Goal: Information Seeking & Learning: Compare options

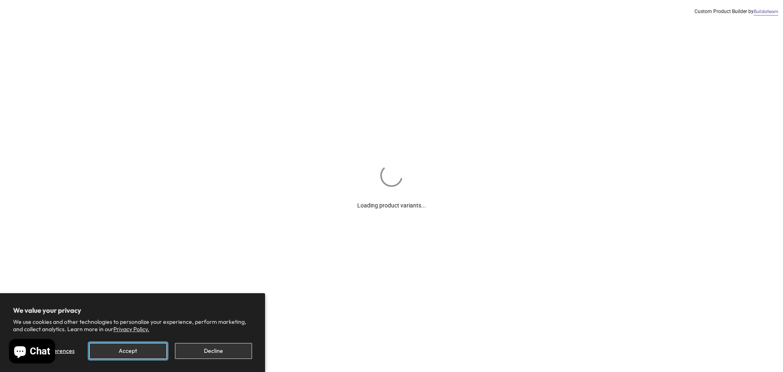
click at [137, 354] on button "Accept" at bounding box center [127, 351] width 77 height 16
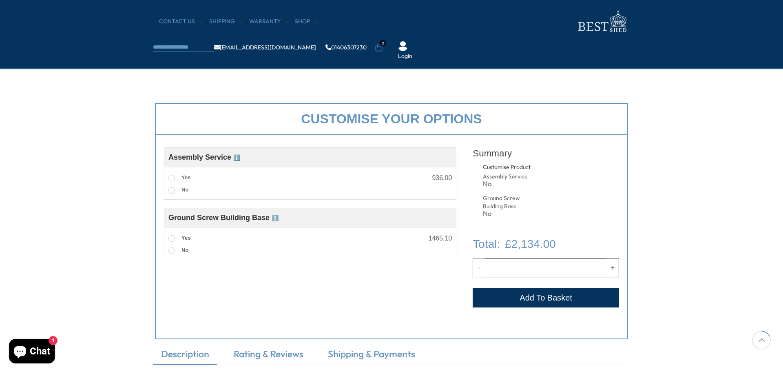
scroll to position [41, 0]
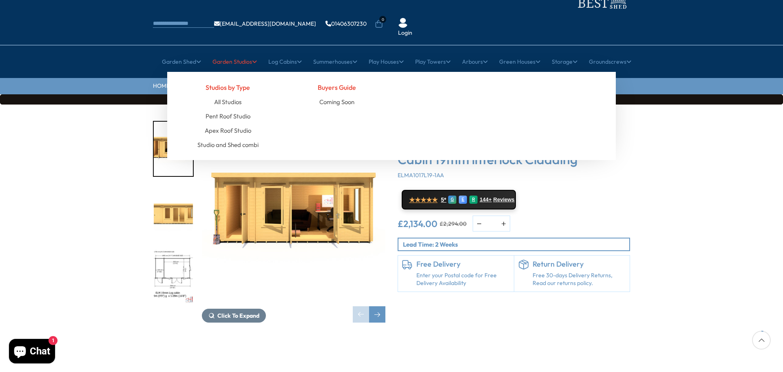
click at [233, 51] on link "Garden Studios" at bounding box center [235, 61] width 44 height 20
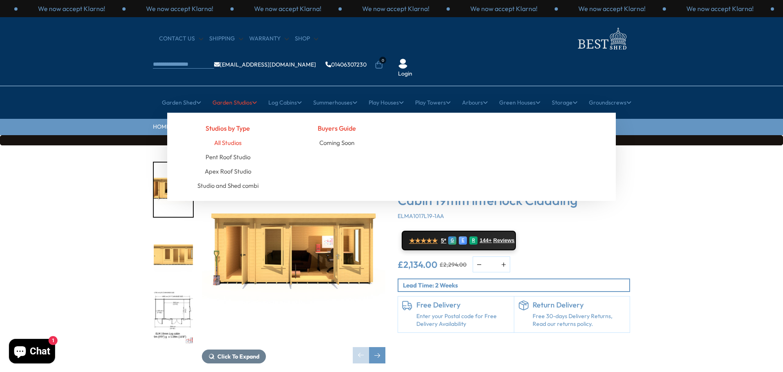
click at [225, 135] on link "All Studios" at bounding box center [227, 142] width 27 height 14
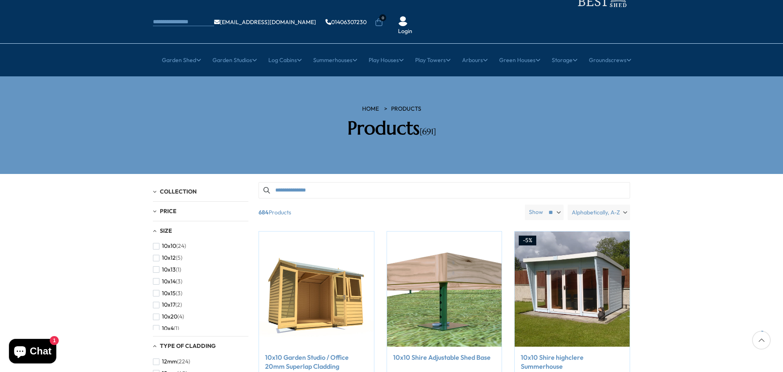
scroll to position [82, 0]
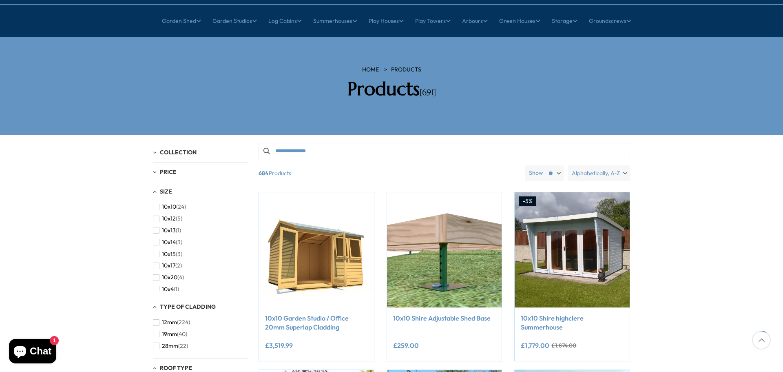
click at [609, 165] on span "Alphabetically, A-Z" at bounding box center [596, 173] width 48 height 16
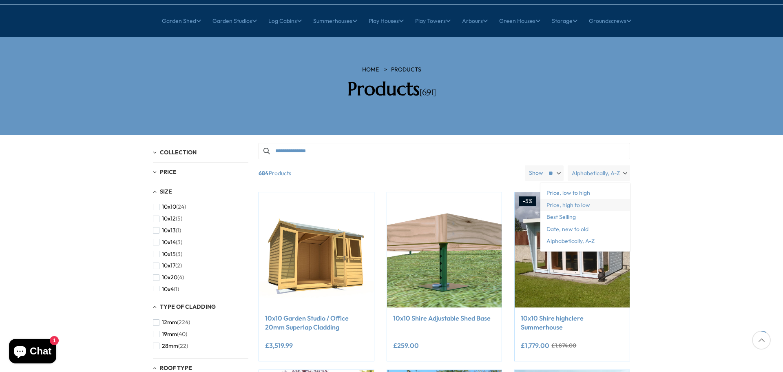
click at [576, 199] on span "Price, high to low" at bounding box center [585, 205] width 90 height 12
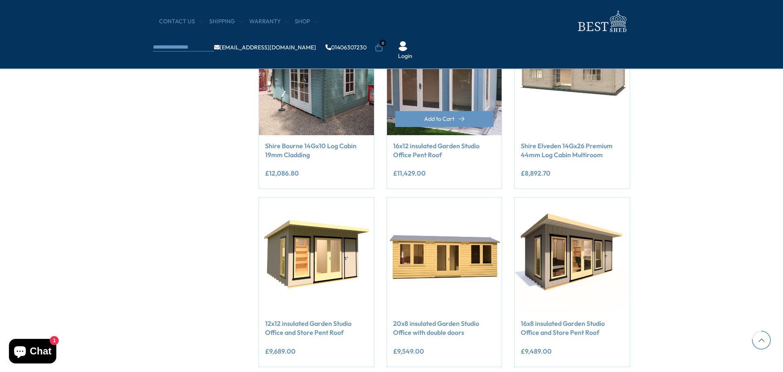
scroll to position [693, 0]
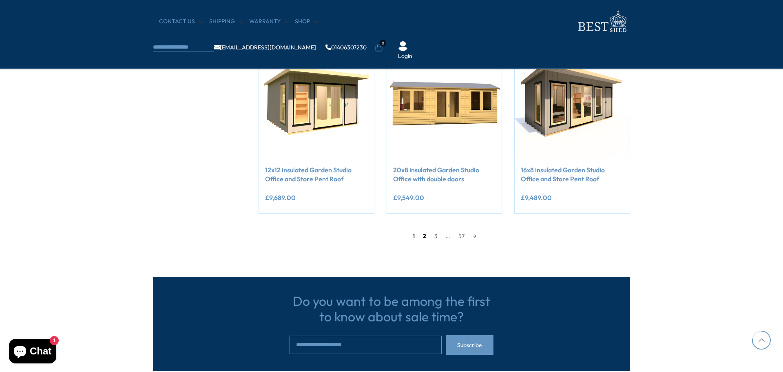
click at [421, 237] on link "2" at bounding box center [424, 236] width 11 height 12
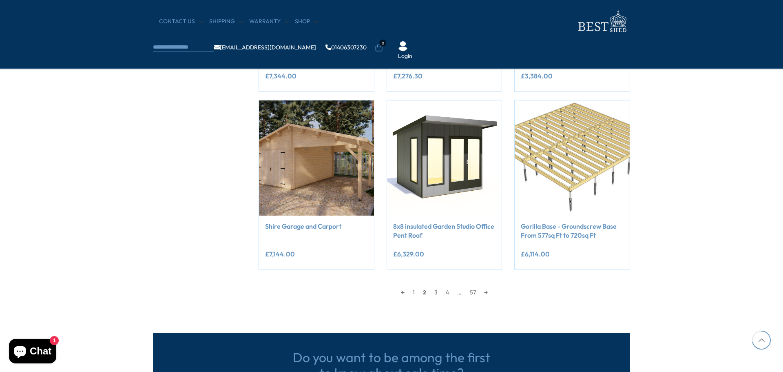
scroll to position [645, 0]
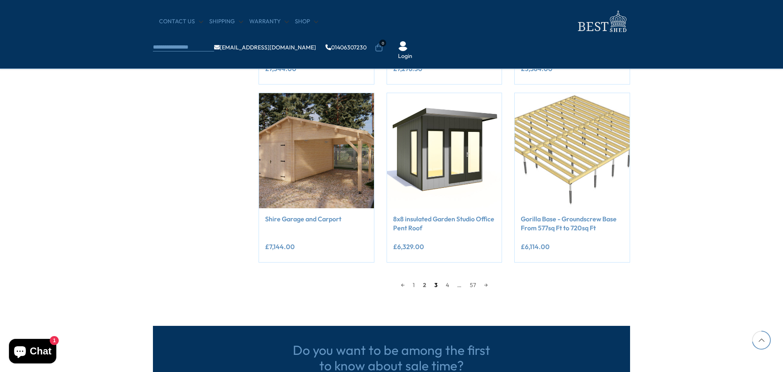
click at [439, 286] on link "3" at bounding box center [435, 285] width 11 height 12
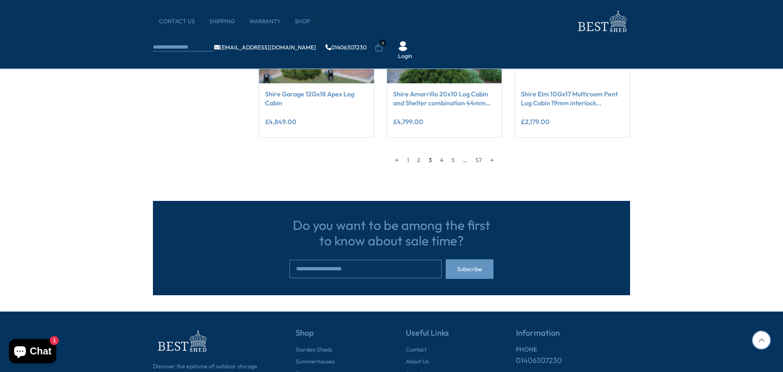
scroll to position [685, 0]
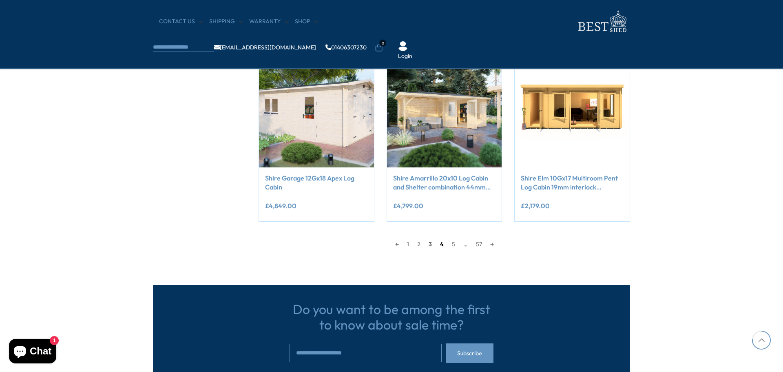
click at [444, 241] on link "4" at bounding box center [442, 244] width 12 height 12
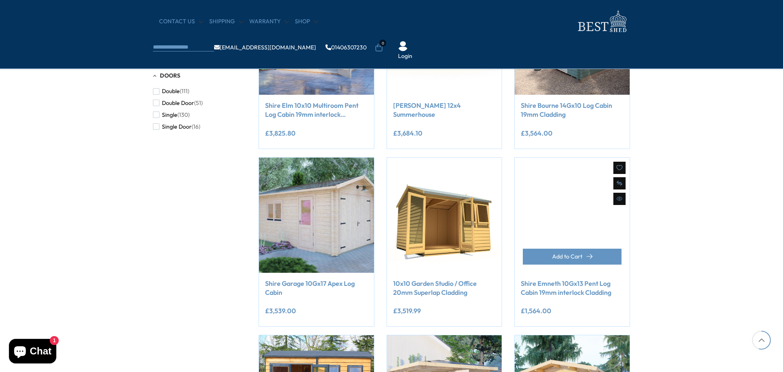
scroll to position [645, 0]
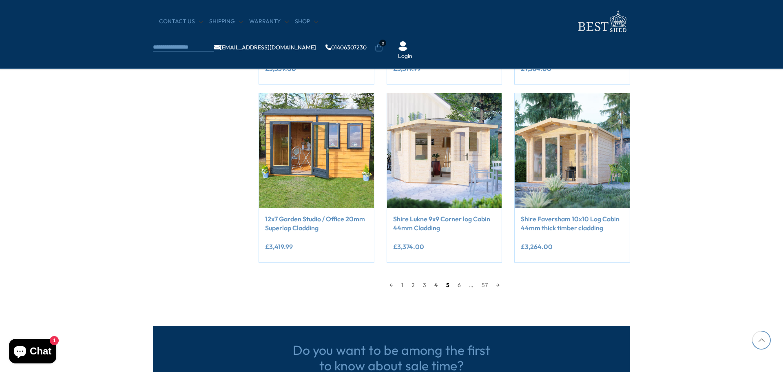
click at [448, 287] on link "5" at bounding box center [447, 285] width 11 height 12
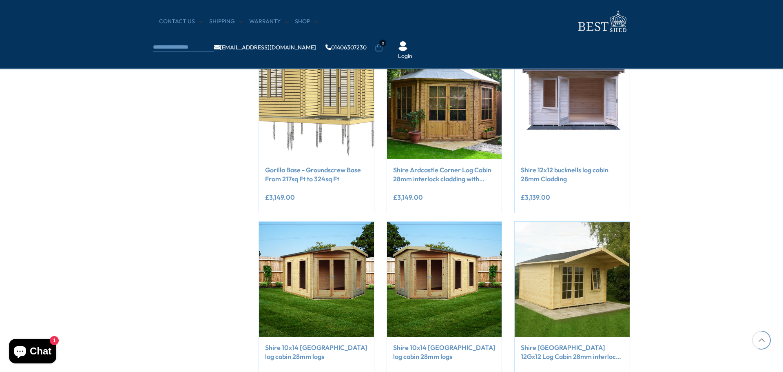
scroll to position [522, 0]
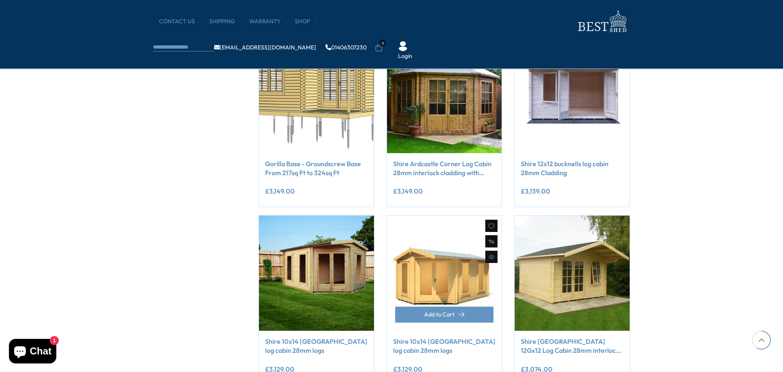
click at [457, 262] on img at bounding box center [444, 272] width 115 height 115
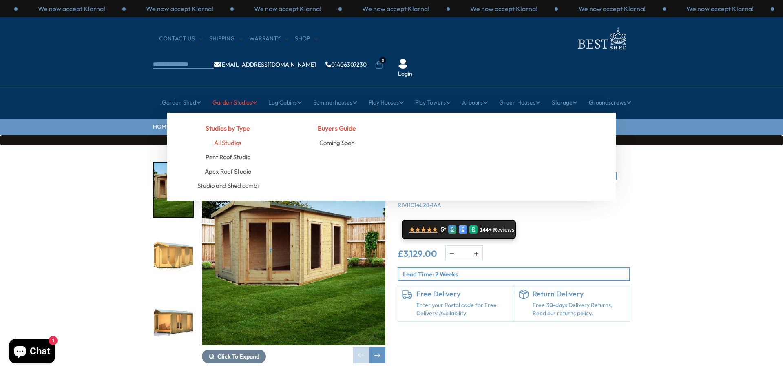
click at [230, 135] on link "All Studios" at bounding box center [227, 142] width 27 height 14
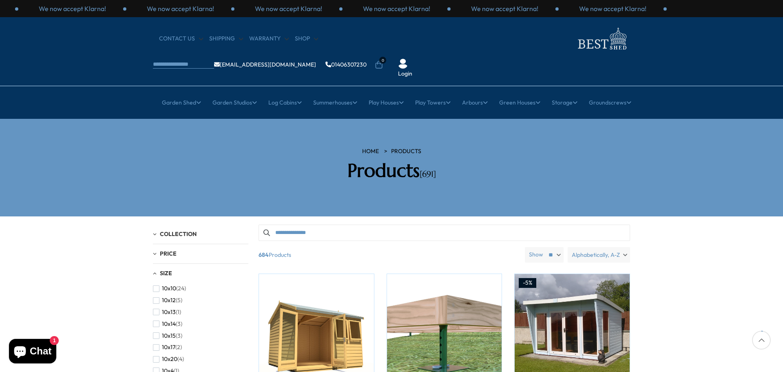
scroll to position [122, 0]
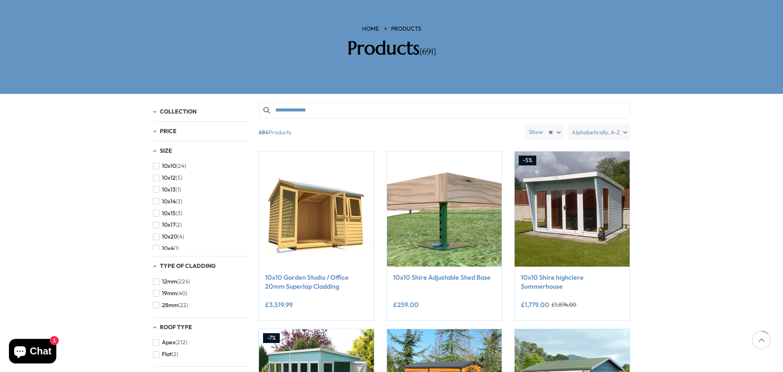
click at [607, 124] on span "Alphabetically, A-Z" at bounding box center [596, 132] width 48 height 16
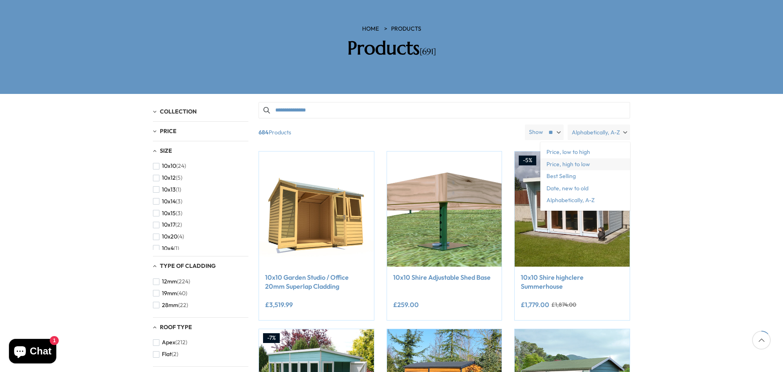
click at [580, 158] on span "Price, high to low" at bounding box center [585, 164] width 90 height 12
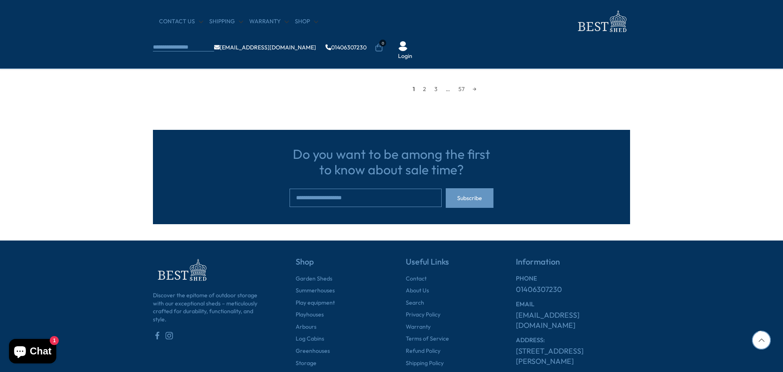
scroll to position [776, 0]
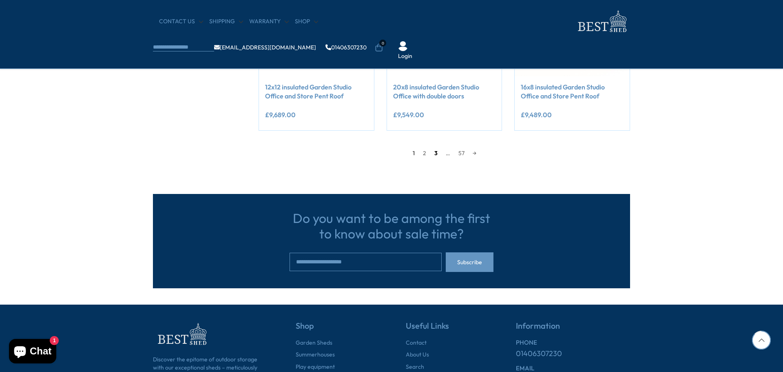
click at [436, 154] on link "3" at bounding box center [435, 153] width 11 height 12
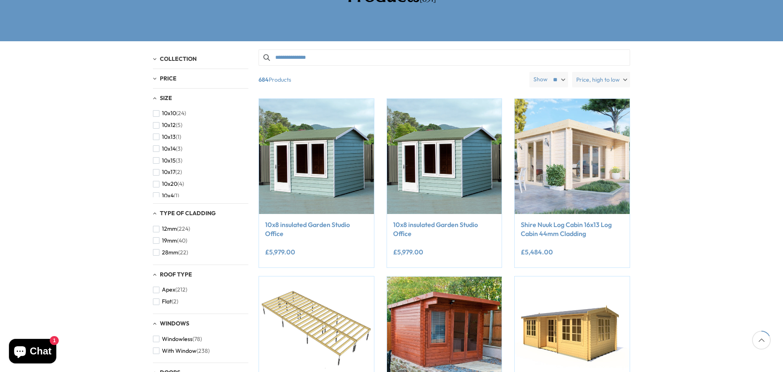
scroll to position [155, 0]
